Goal: Download file/media

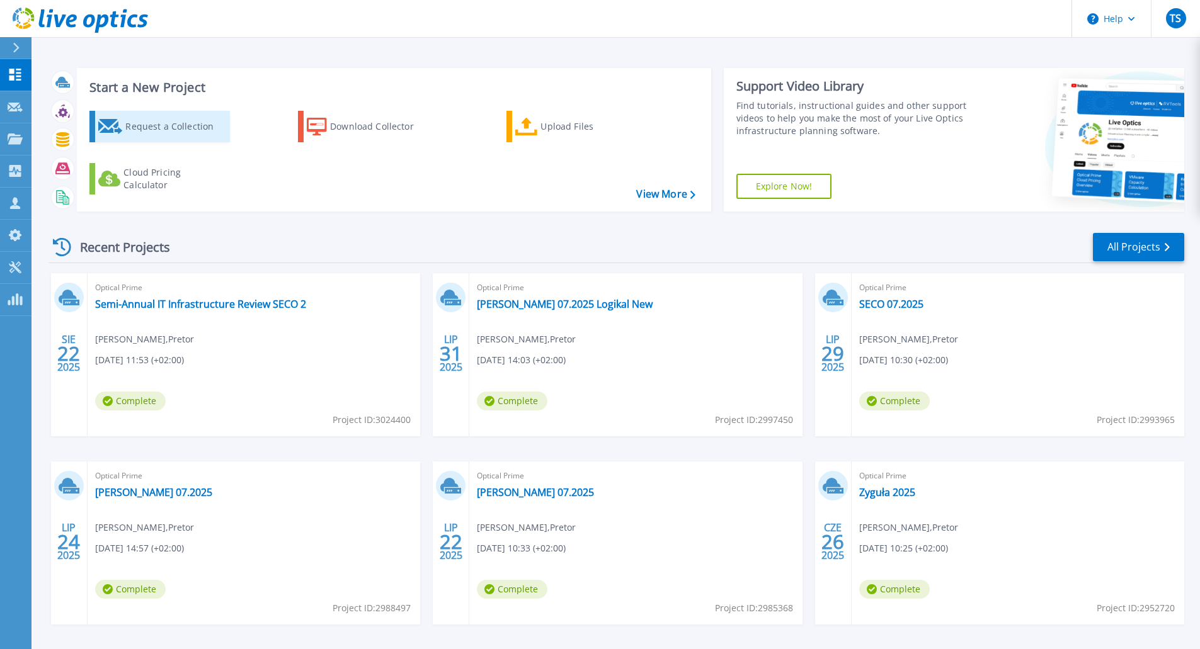
click at [157, 128] on div "Request a Collection" at bounding box center [175, 126] width 101 height 25
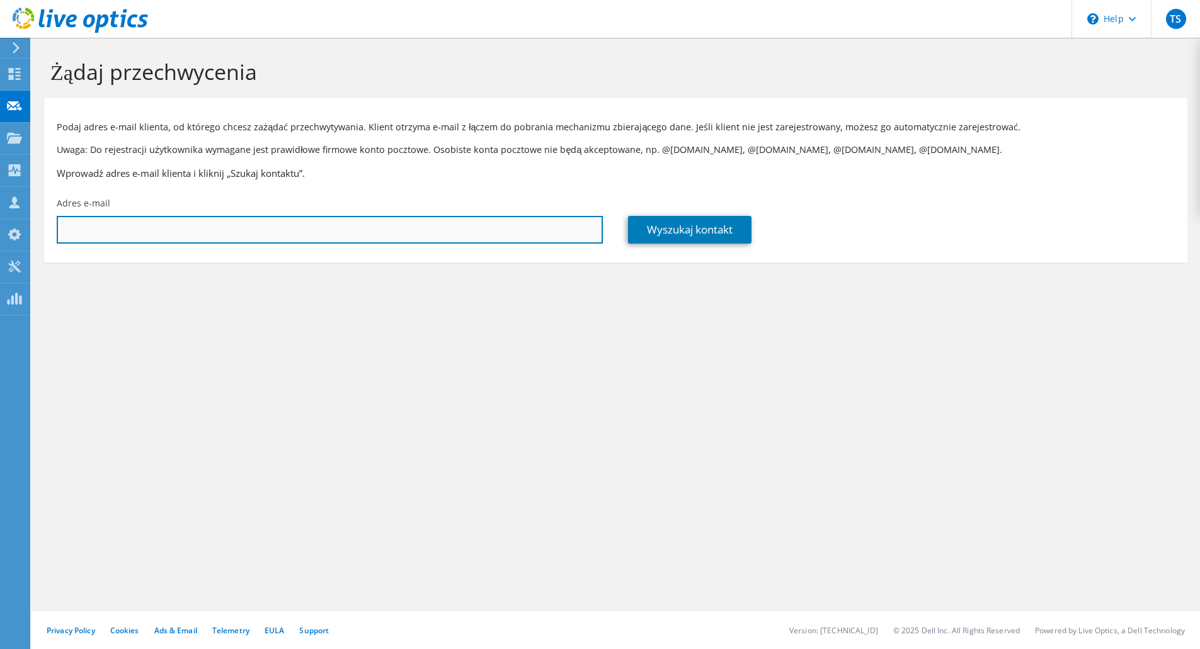
click at [110, 235] on input "text" at bounding box center [330, 230] width 546 height 28
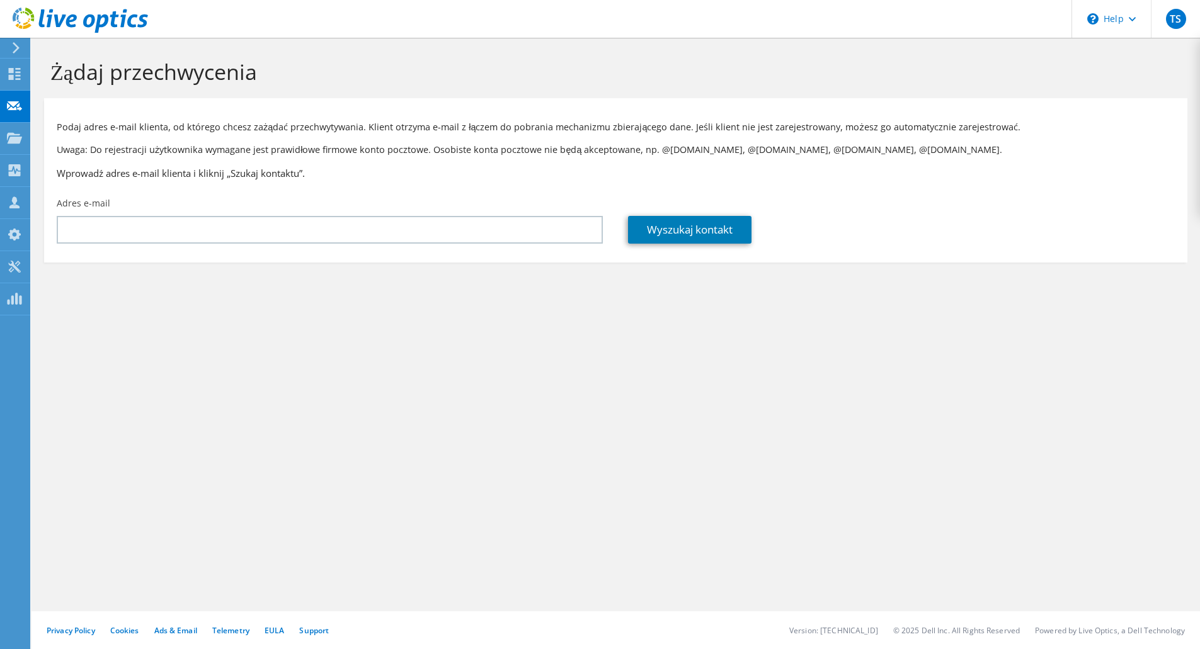
click at [166, 211] on div "Adres e-mail" at bounding box center [329, 220] width 571 height 59
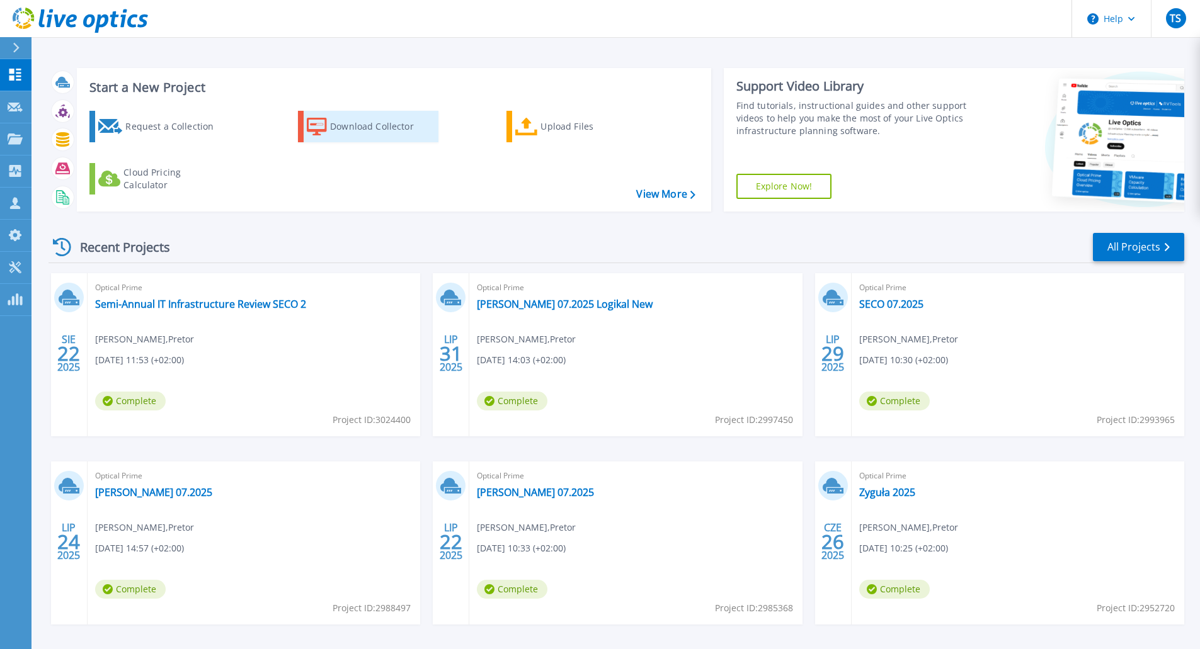
click at [332, 127] on div "Download Collector" at bounding box center [380, 126] width 101 height 25
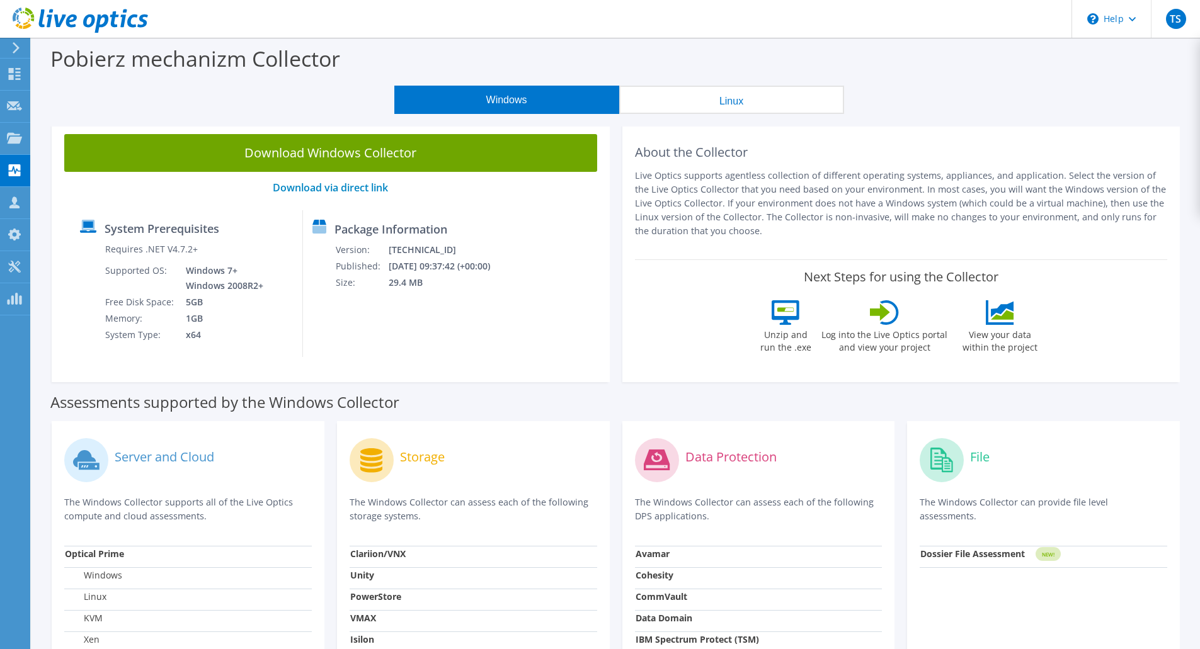
click at [553, 94] on button "Windows" at bounding box center [506, 100] width 225 height 28
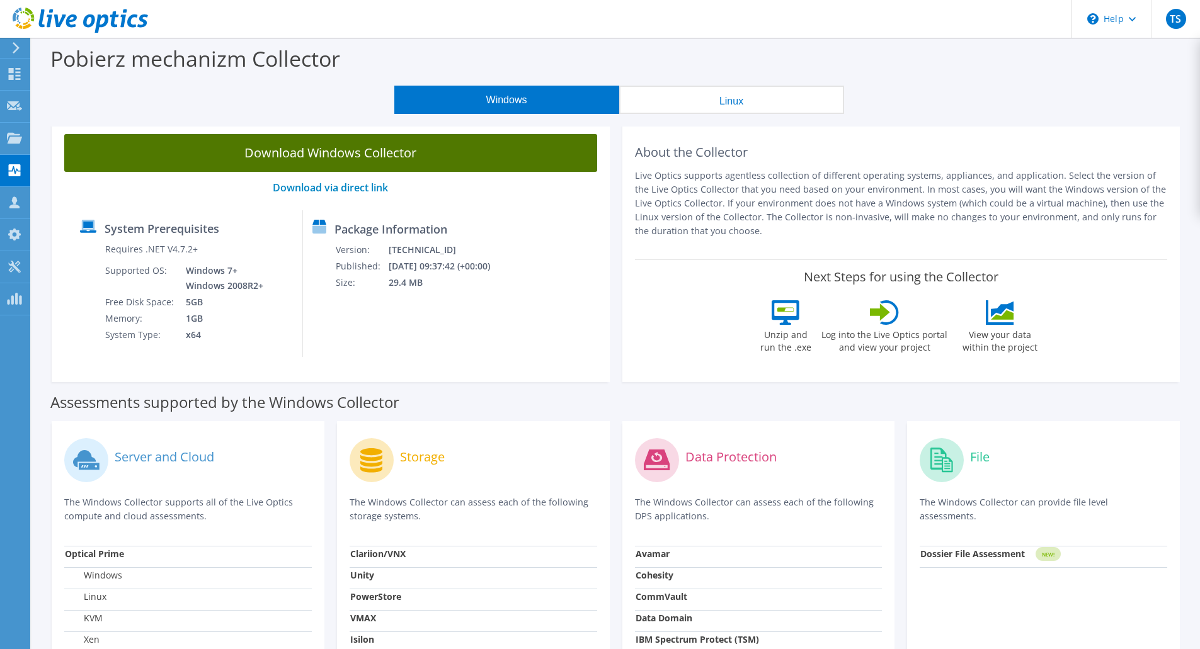
click at [324, 150] on link "Download Windows Collector" at bounding box center [330, 153] width 533 height 38
